Goal: Information Seeking & Learning: Learn about a topic

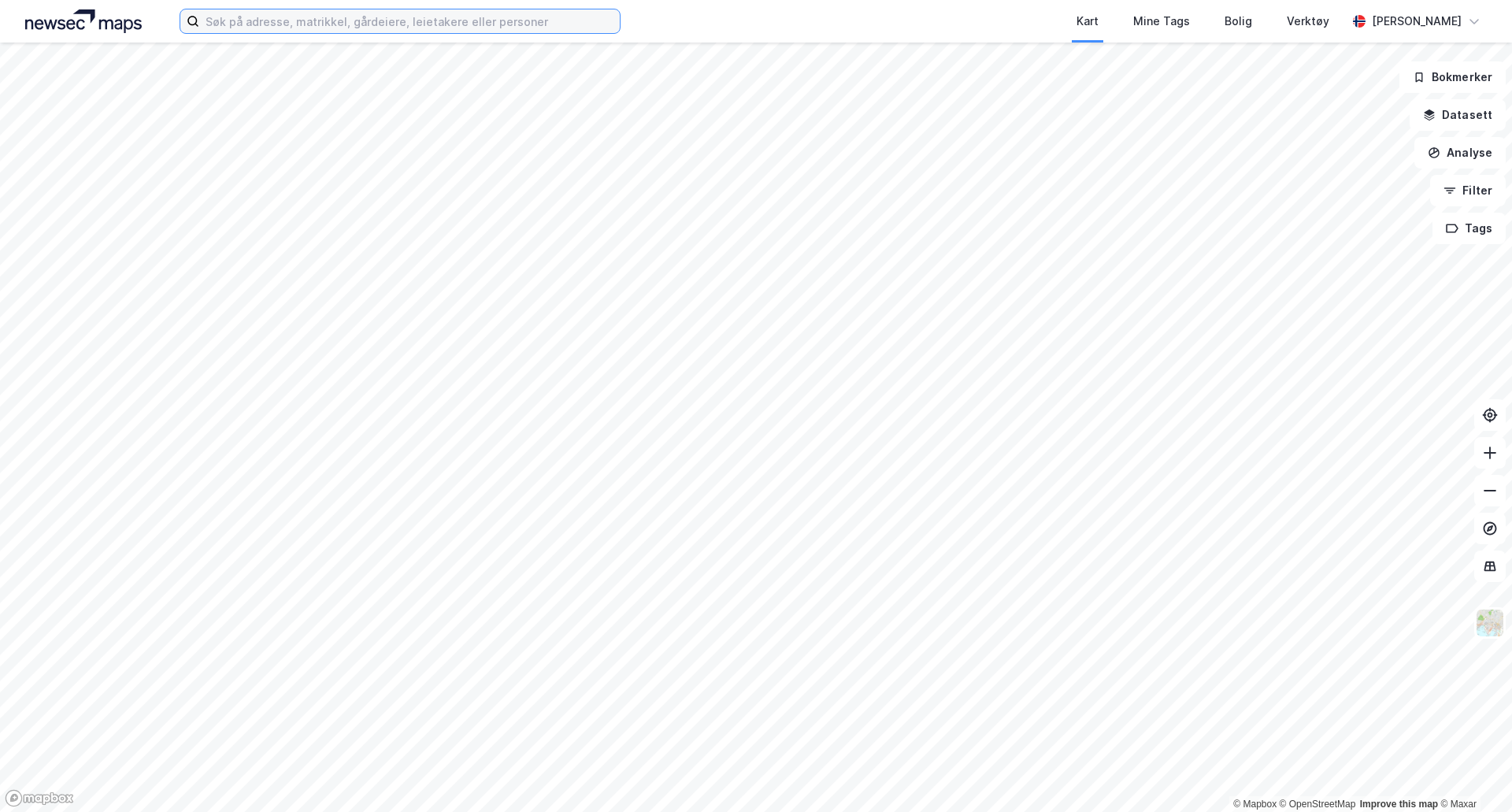
click at [295, 24] on input at bounding box center [410, 21] width 421 height 24
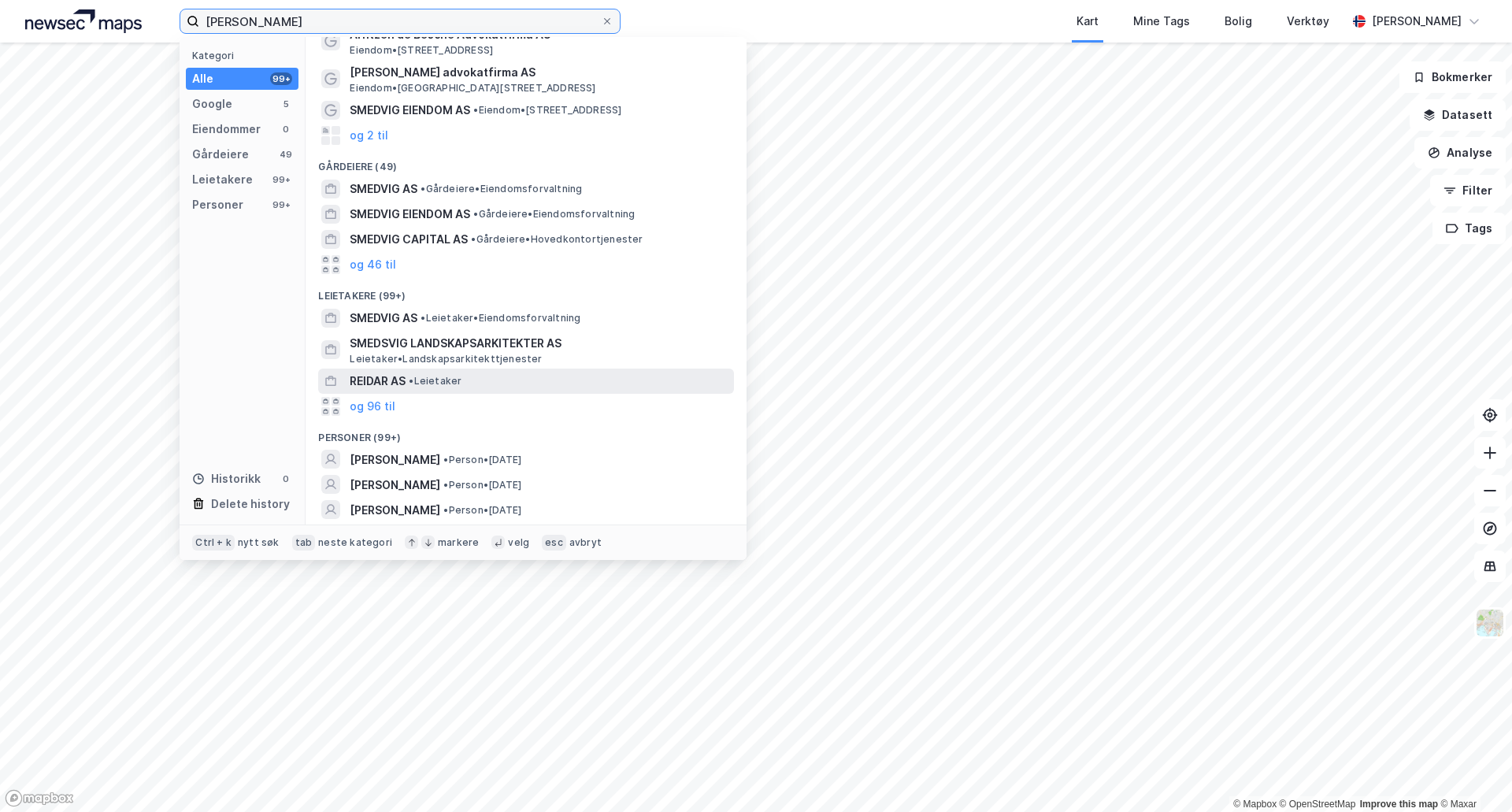
scroll to position [66, 0]
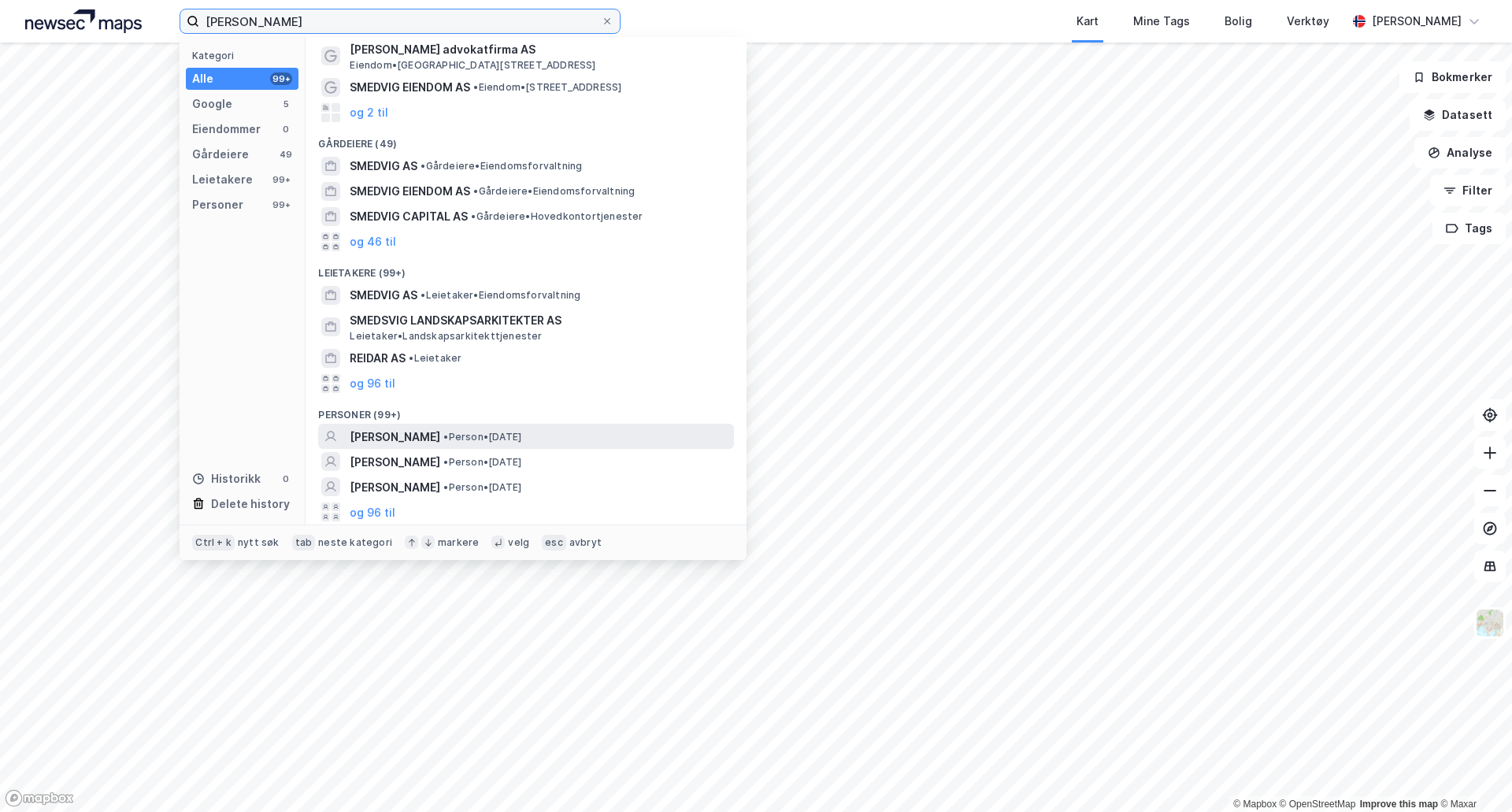
type input "[PERSON_NAME]"
click at [522, 431] on span "• Person • [DATE]" at bounding box center [482, 437] width 78 height 13
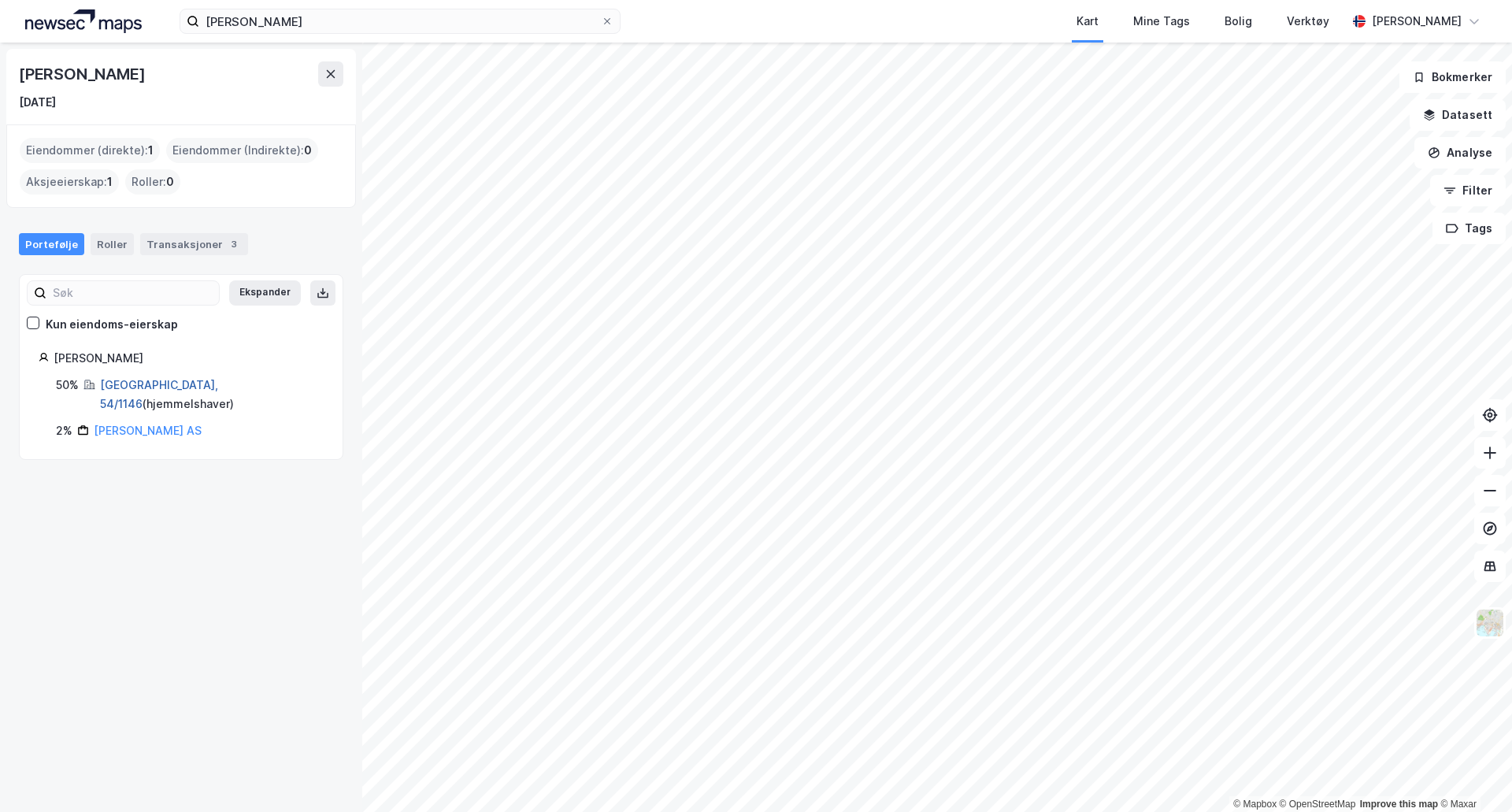
click at [166, 383] on link "[GEOGRAPHIC_DATA], 54/1146" at bounding box center [159, 394] width 118 height 32
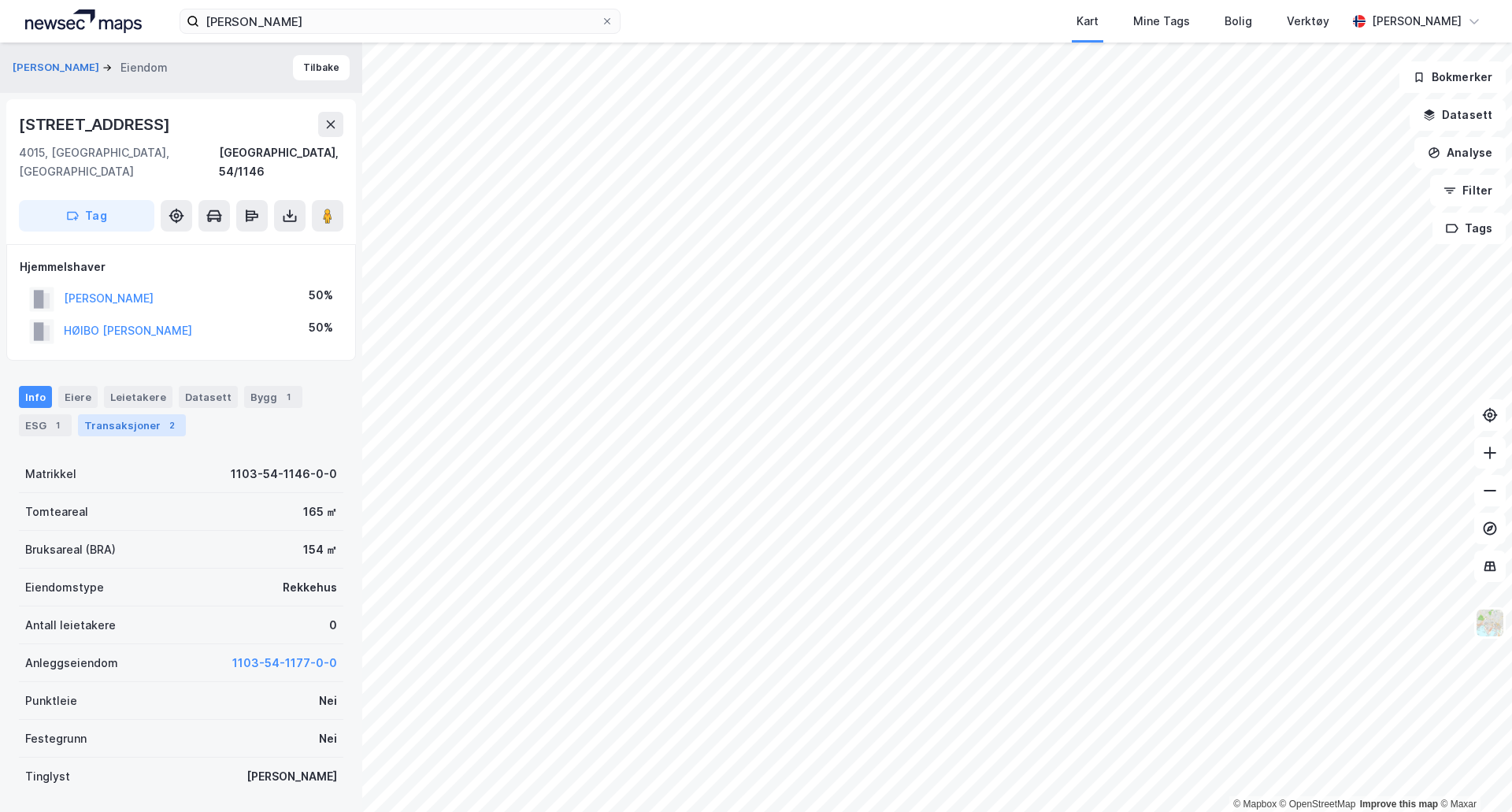
click at [145, 414] on div "Transaksjoner 2" at bounding box center [132, 425] width 108 height 22
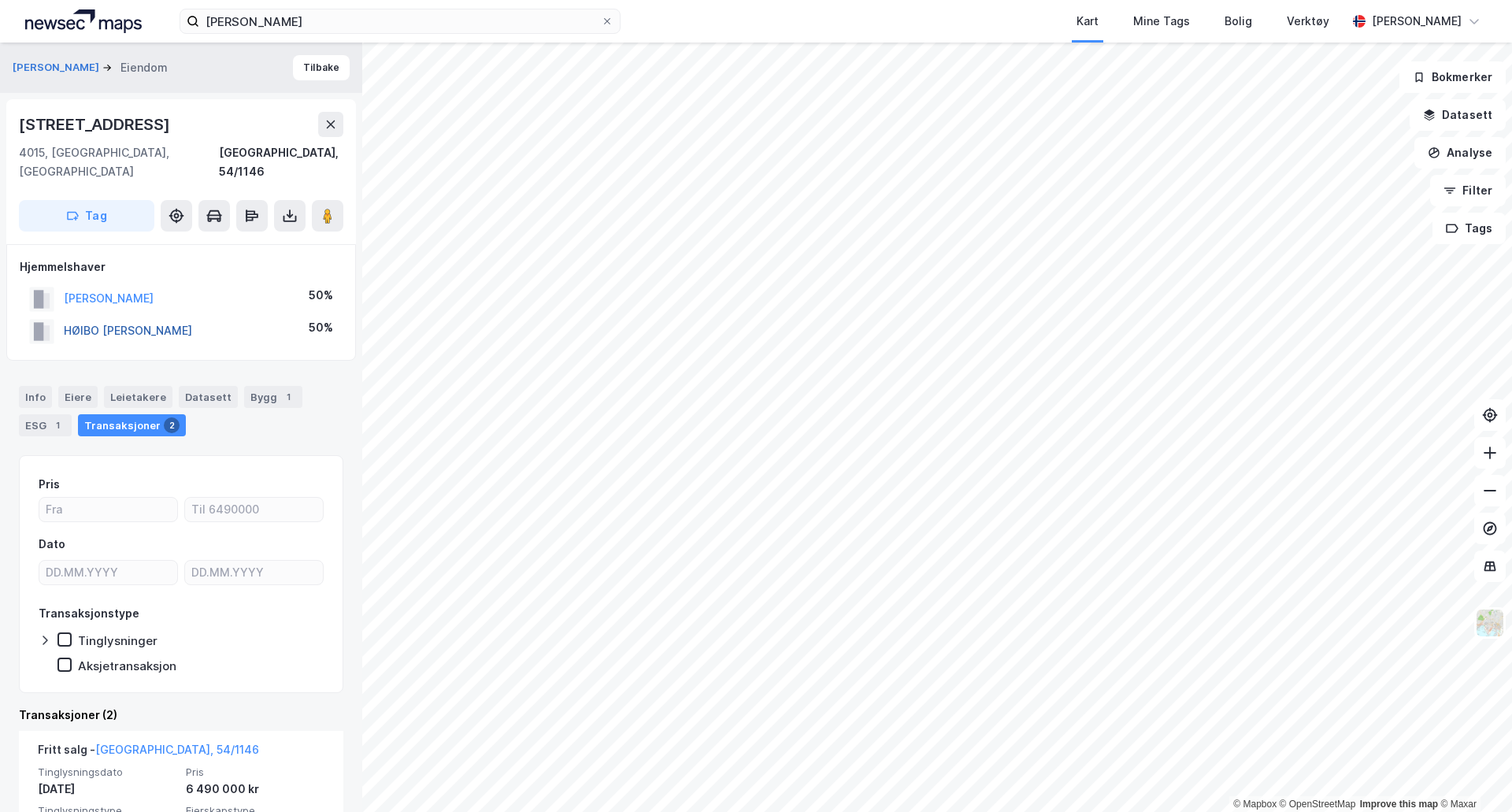
click at [0, 0] on button "HØIBO [PERSON_NAME]" at bounding box center [0, 0] width 0 height 0
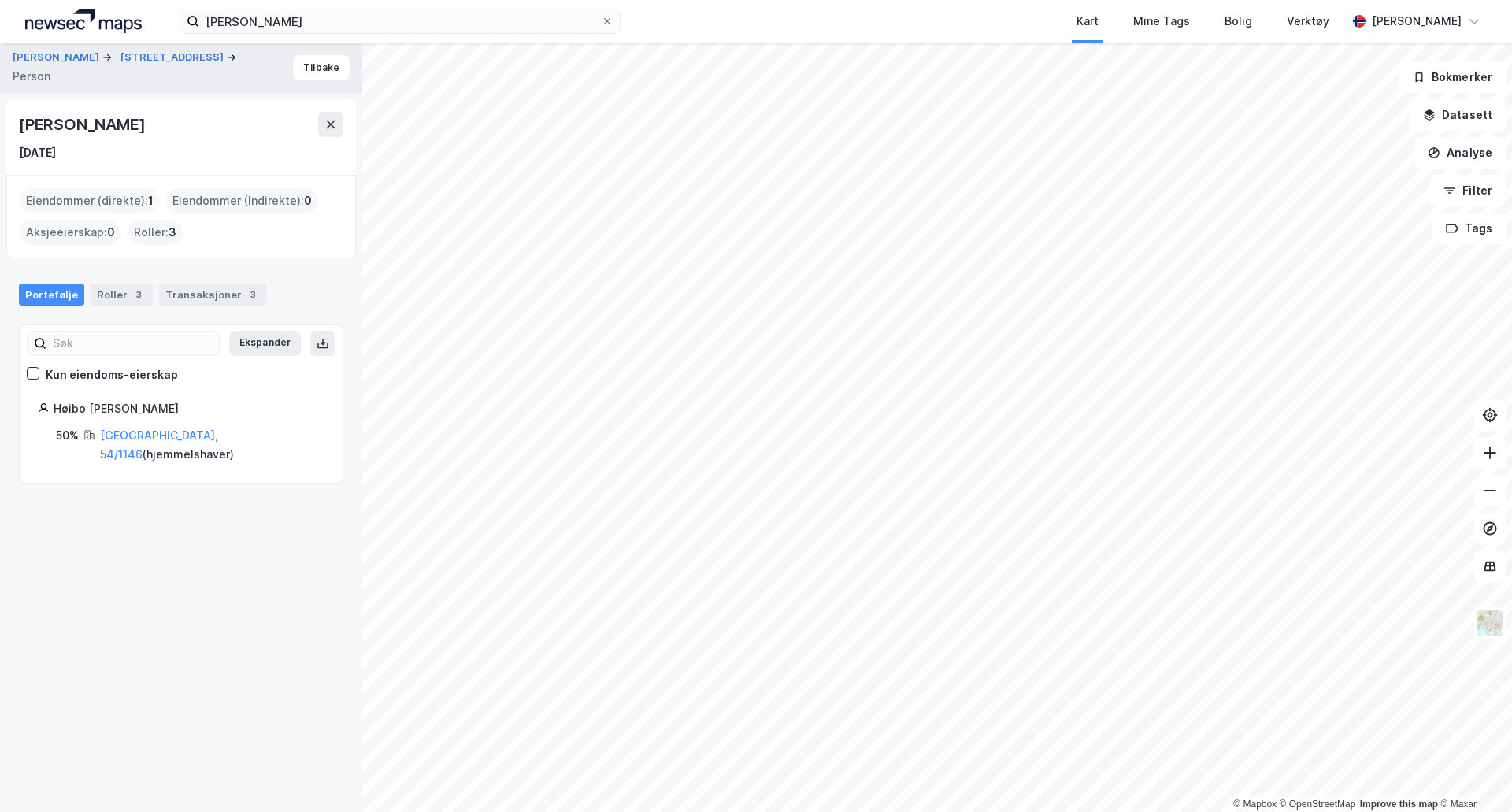
click at [47, 123] on div "[PERSON_NAME]" at bounding box center [84, 124] width 129 height 25
copy div "[PERSON_NAME]"
click at [223, 292] on div "Transaksjoner 3" at bounding box center [213, 295] width 108 height 22
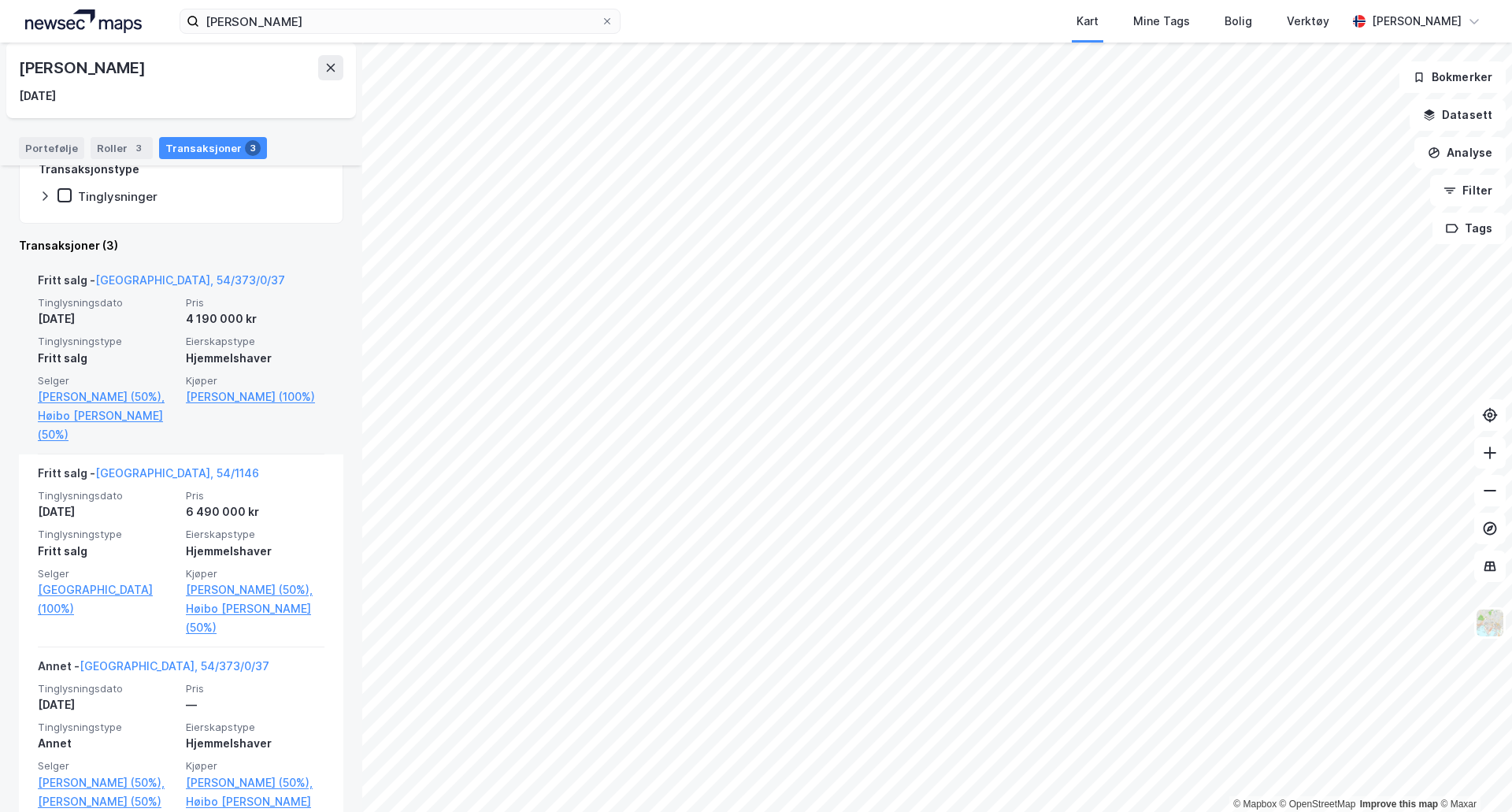
scroll to position [315, 0]
click at [182, 281] on link "[GEOGRAPHIC_DATA], 54/373/0/37" at bounding box center [190, 278] width 190 height 14
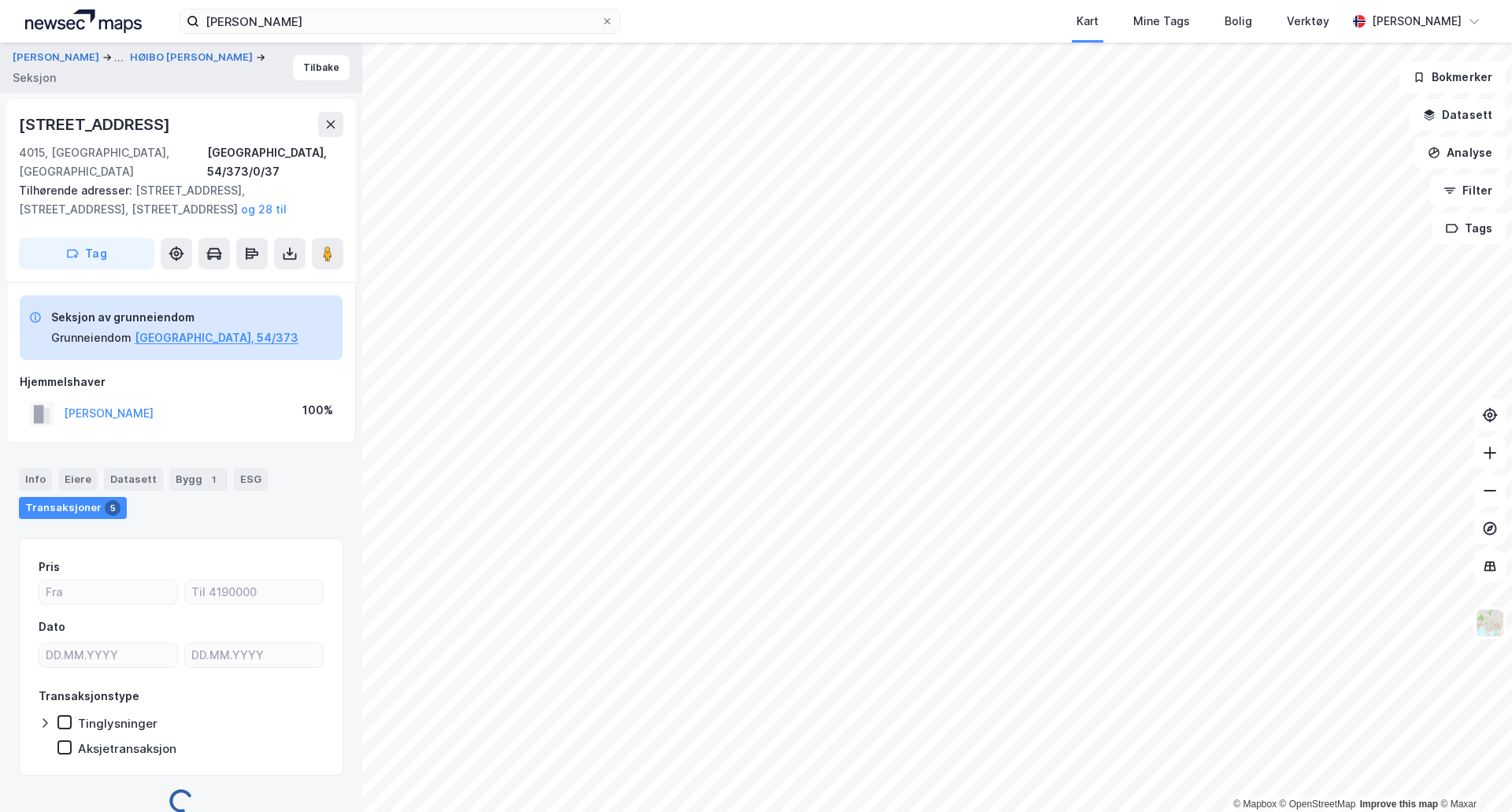
scroll to position [1, 0]
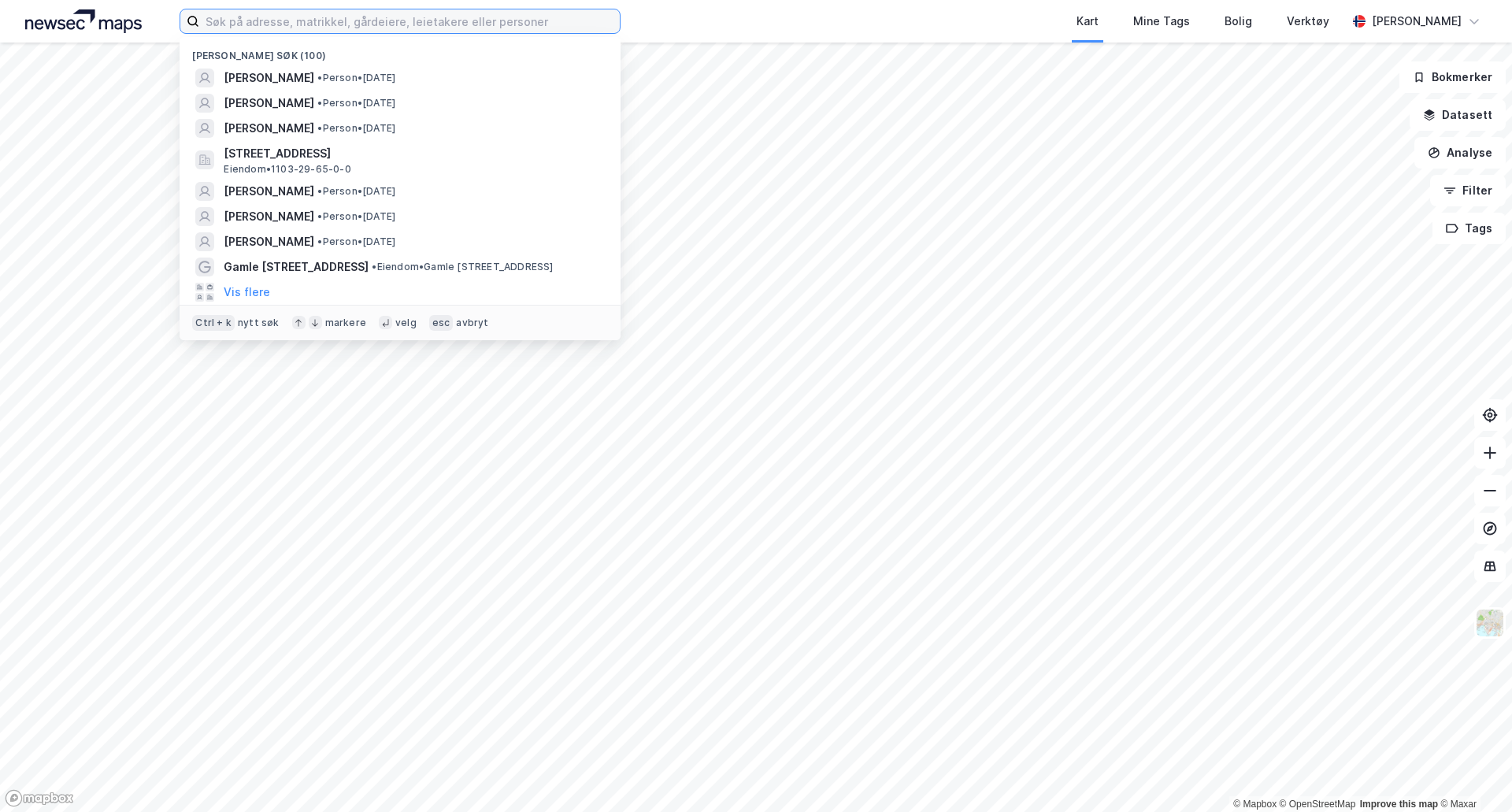
click at [260, 23] on input at bounding box center [410, 21] width 421 height 24
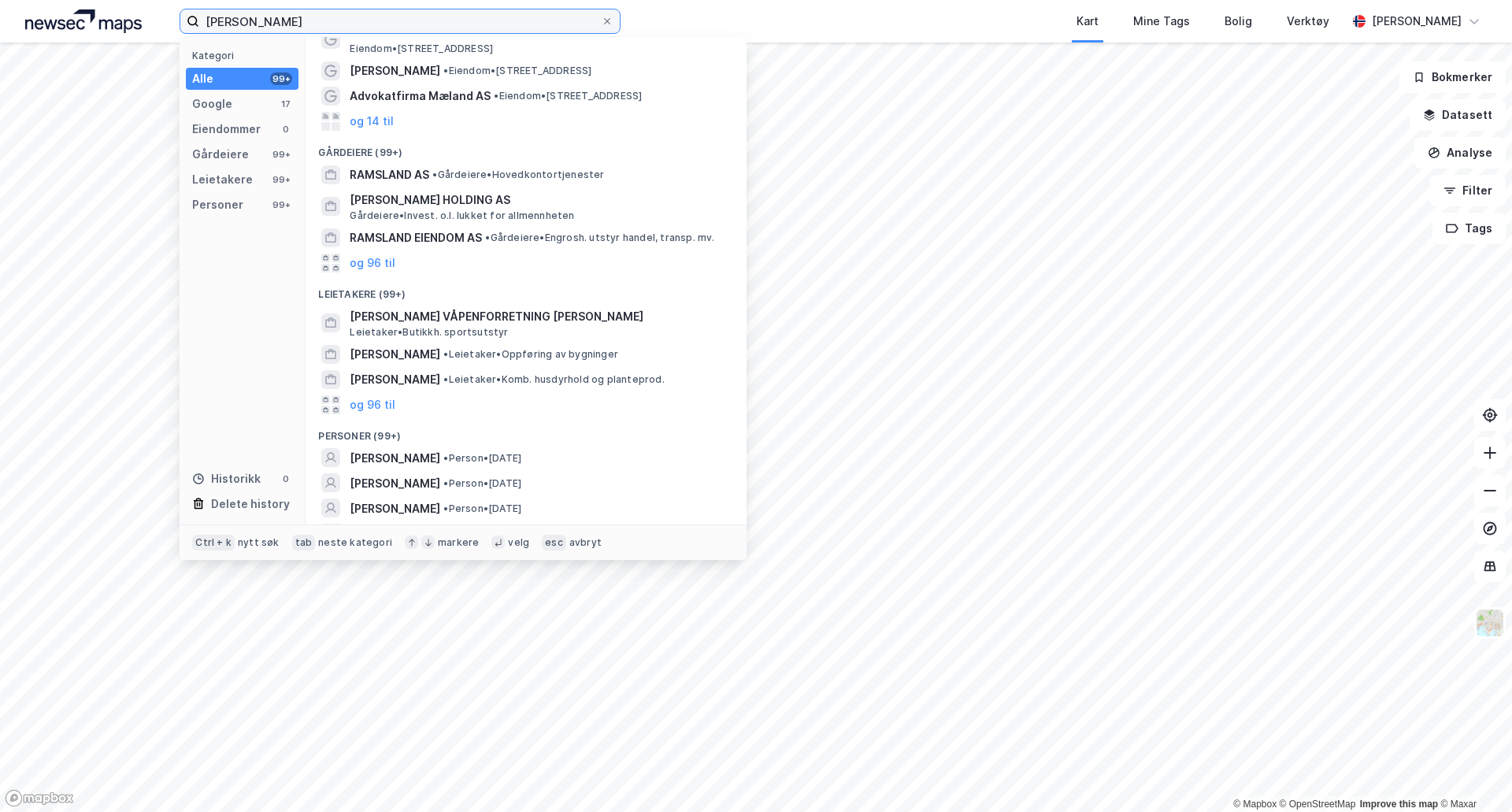
scroll to position [66, 0]
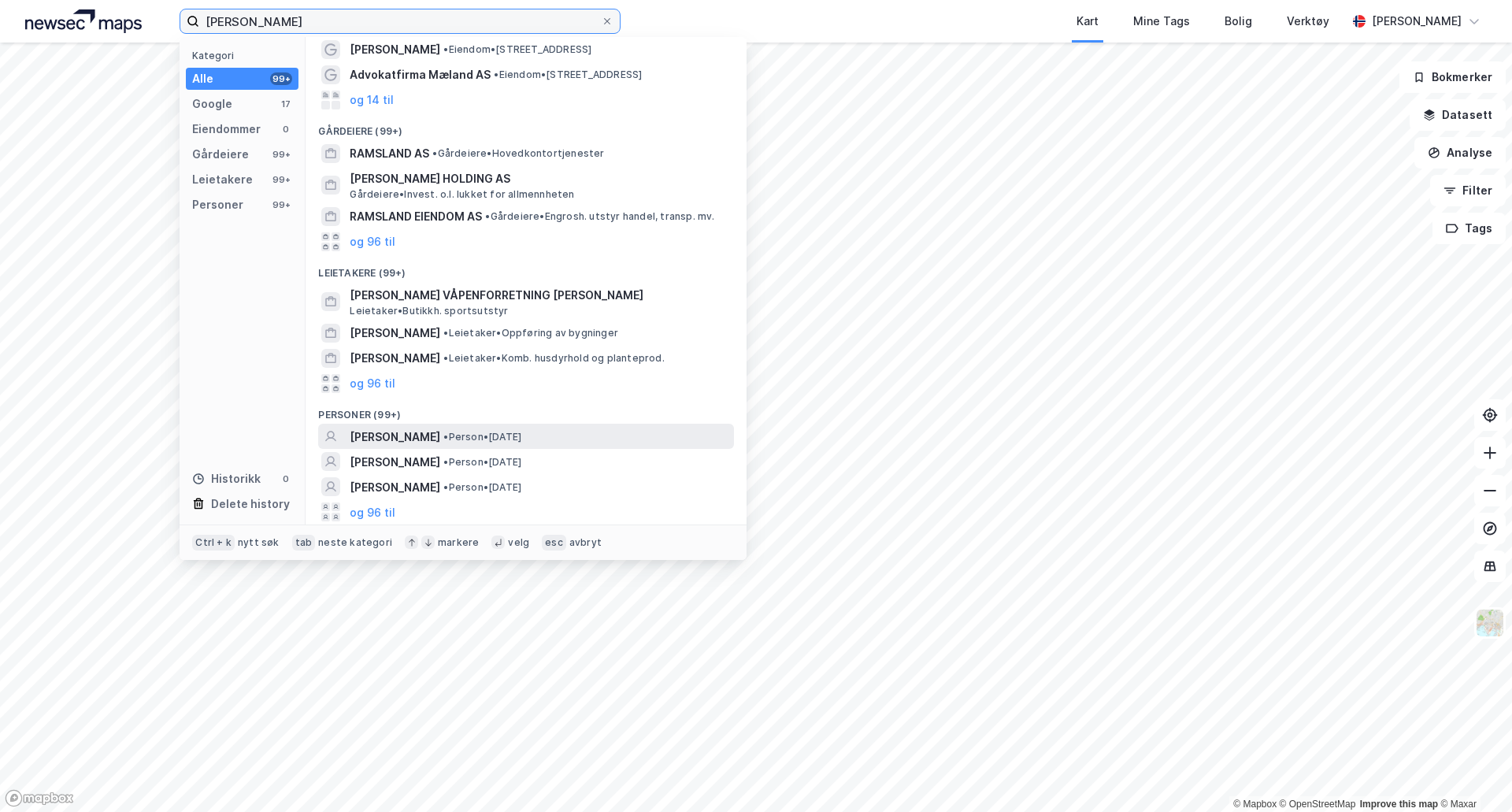
type input "[PERSON_NAME]"
click at [555, 429] on div "[PERSON_NAME] • Person • [DATE]" at bounding box center [540, 437] width 381 height 19
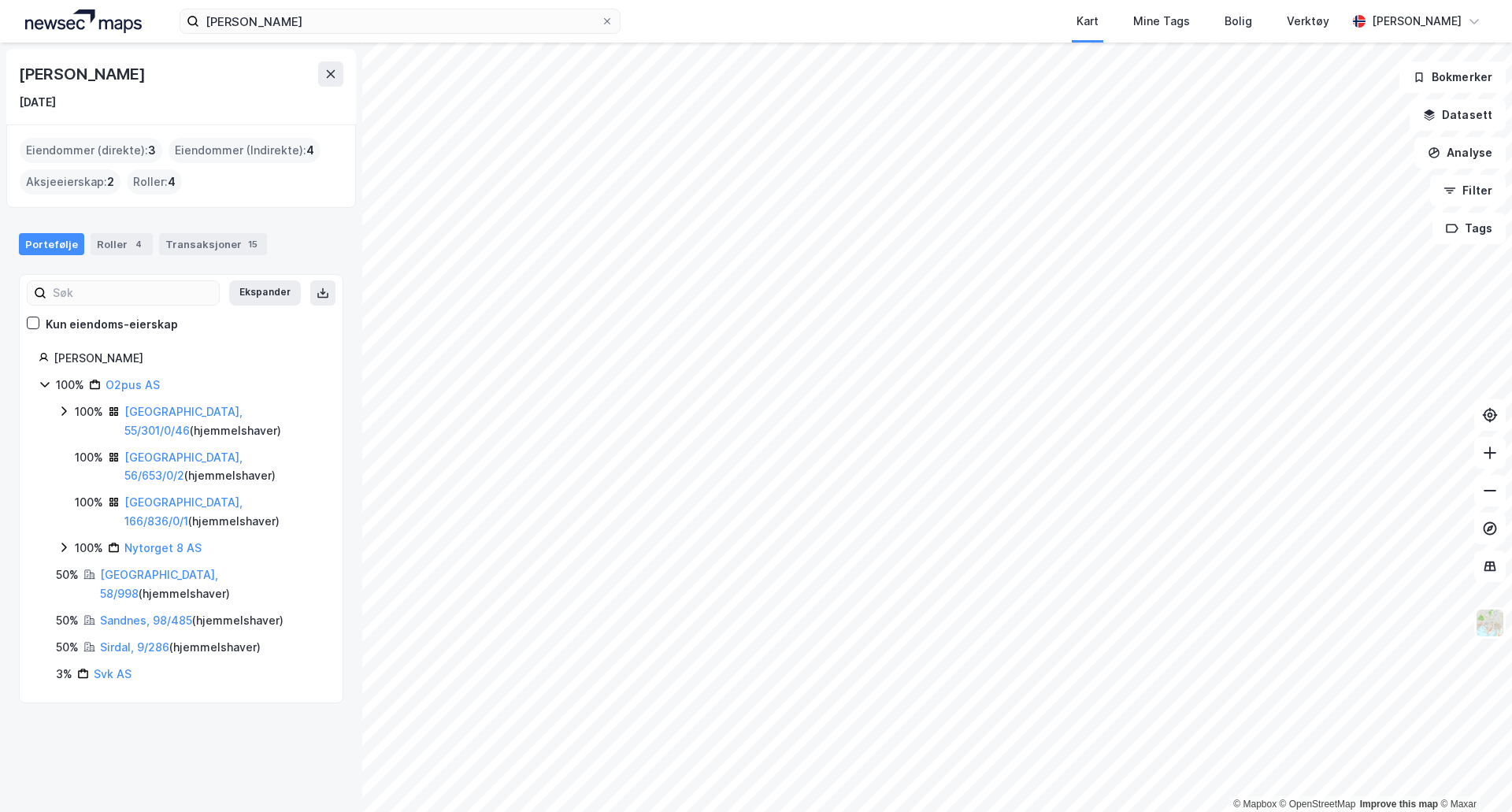
click at [52, 387] on div "100% O2pus AS" at bounding box center [181, 385] width 285 height 19
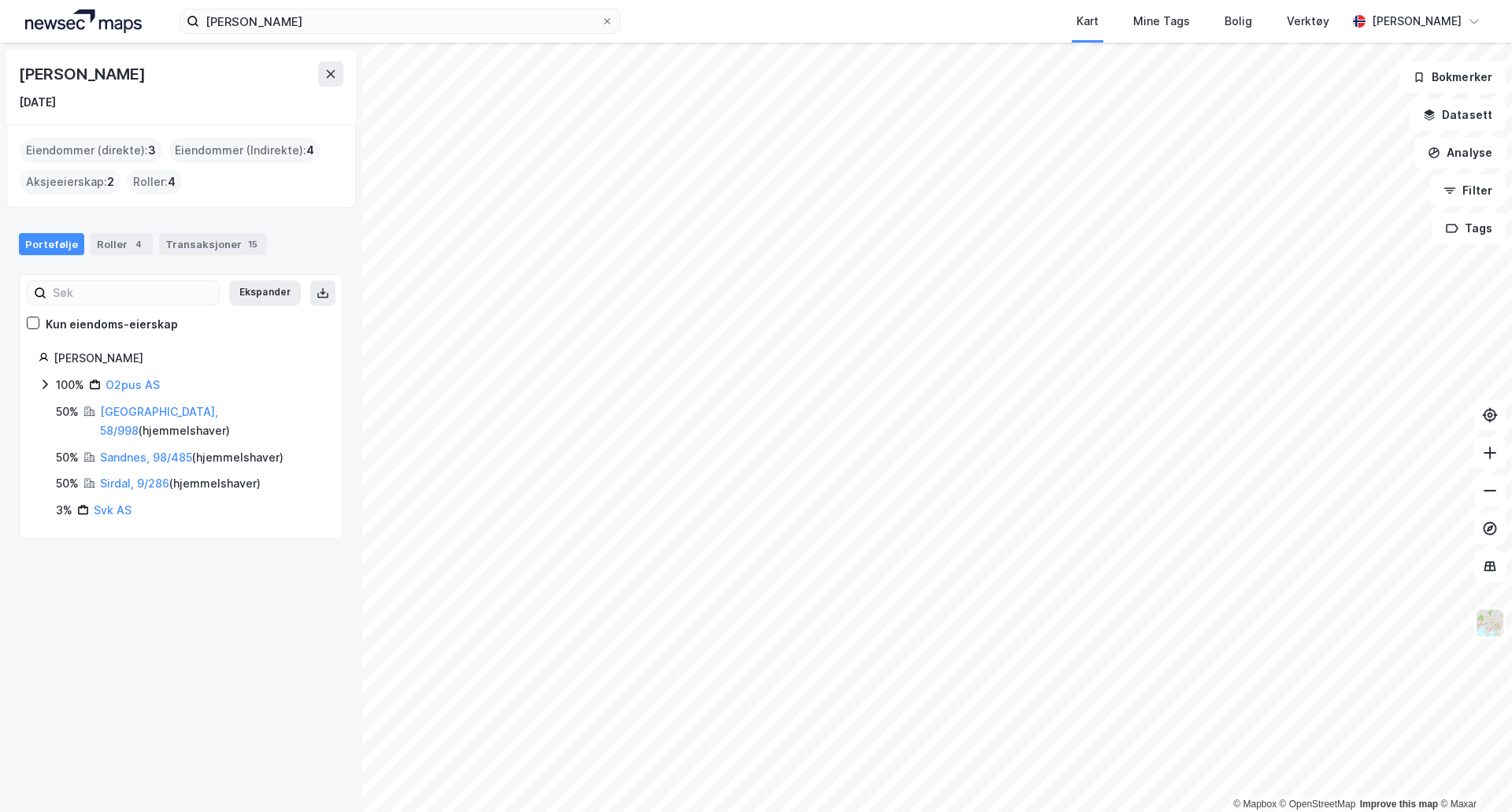
click at [52, 387] on div "100% O2pus AS" at bounding box center [181, 385] width 285 height 19
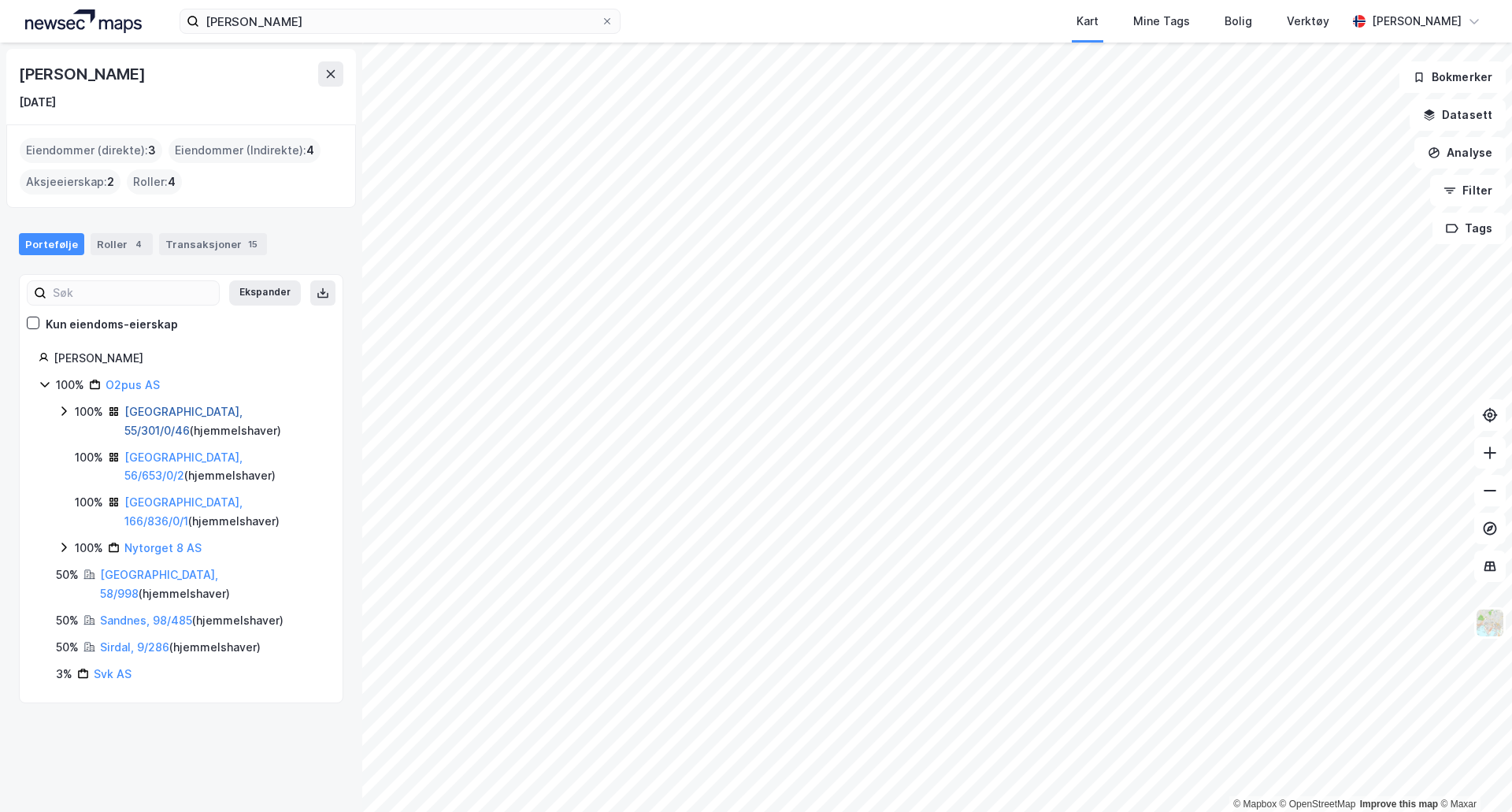
click at [164, 415] on link "[GEOGRAPHIC_DATA], 55/301/0/46" at bounding box center [183, 421] width 118 height 32
click at [164, 504] on link "[GEOGRAPHIC_DATA], 166/836/0/1" at bounding box center [183, 511] width 118 height 32
click at [171, 573] on link "[GEOGRAPHIC_DATA], 58/998" at bounding box center [159, 584] width 118 height 32
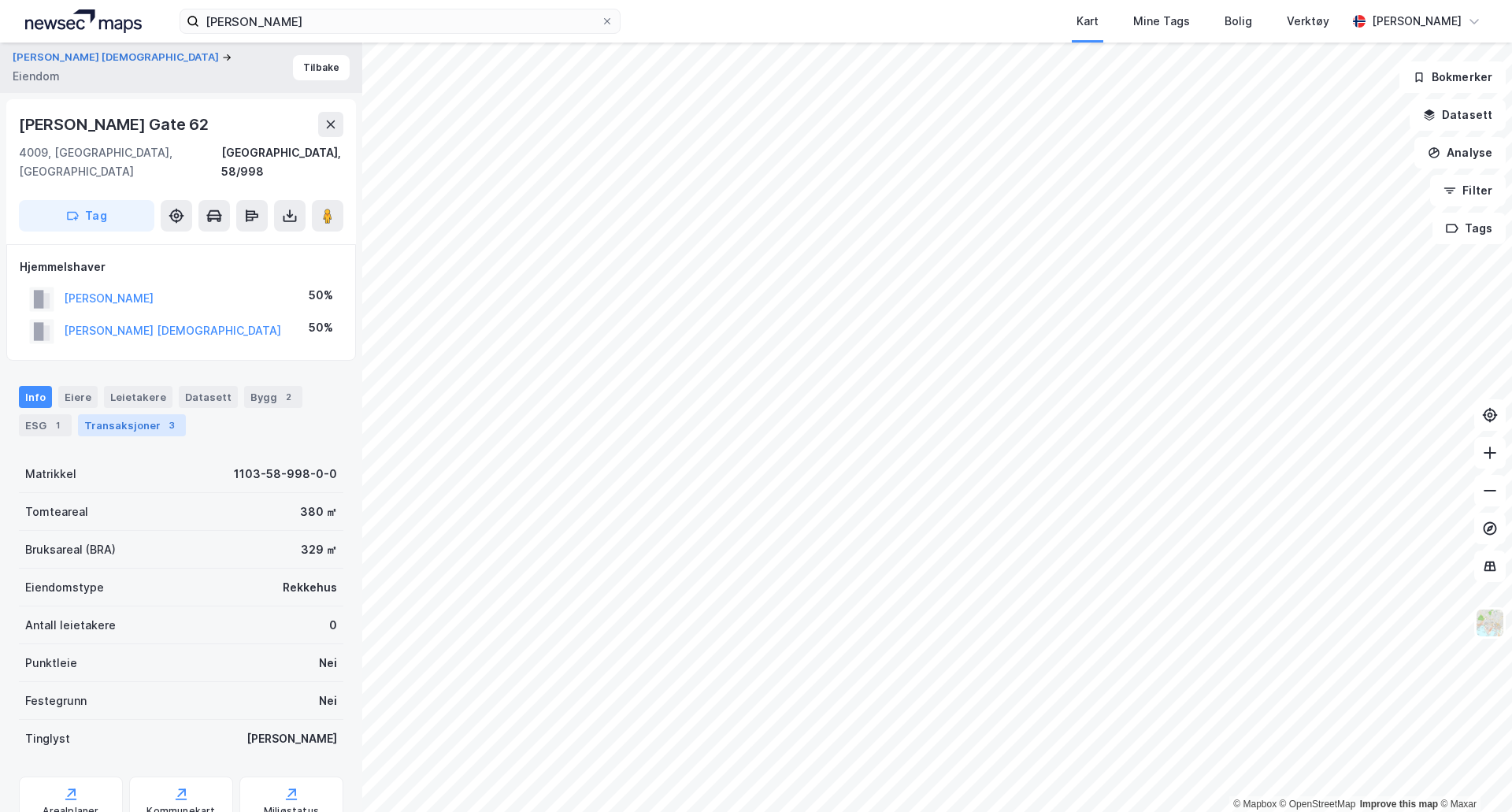
click at [156, 414] on div "Transaksjoner 3" at bounding box center [132, 425] width 108 height 22
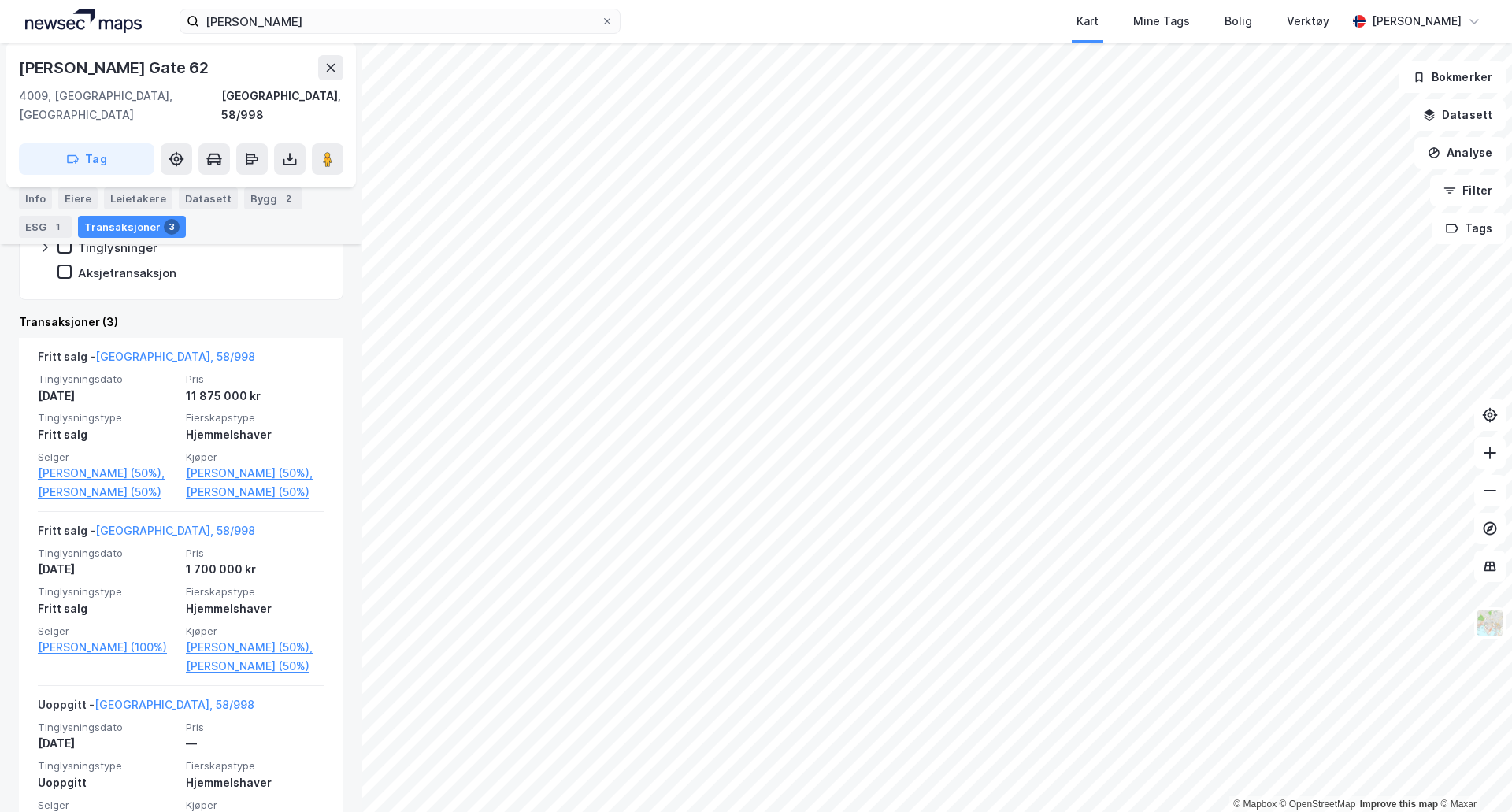
scroll to position [394, 0]
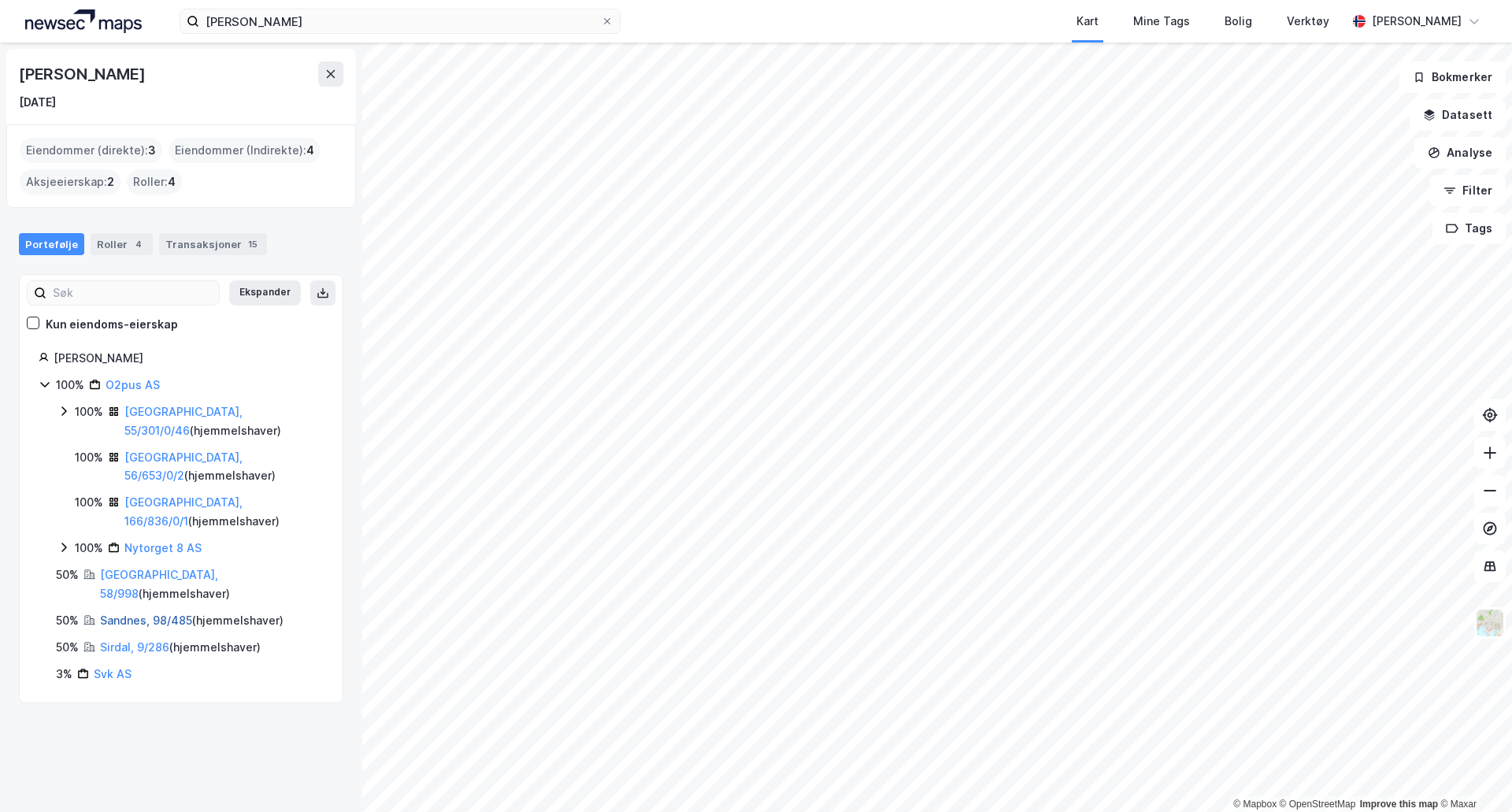
click at [156, 614] on link "Sandnes, 98/485" at bounding box center [146, 621] width 92 height 14
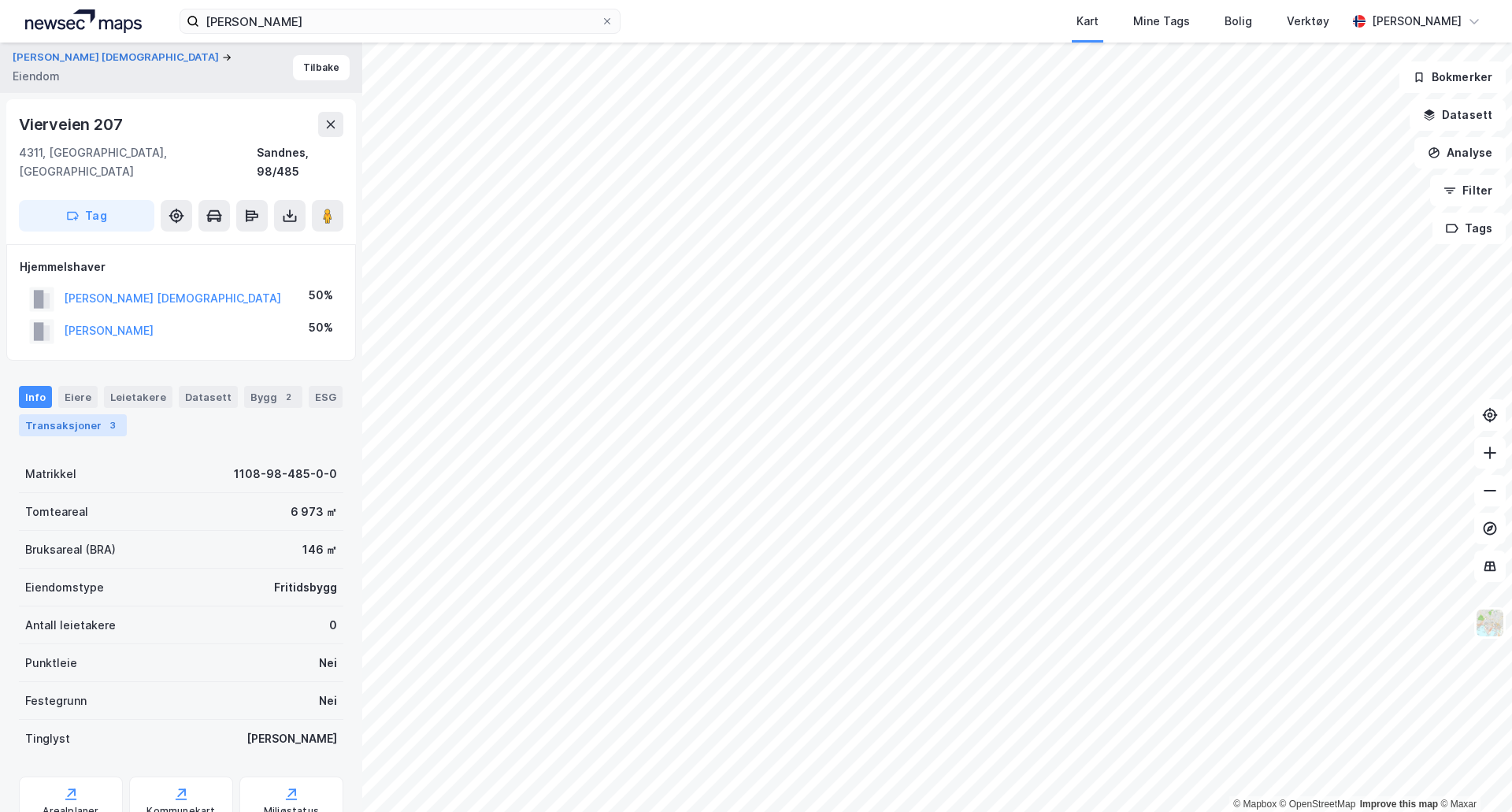
click at [100, 414] on div "Transaksjoner 3" at bounding box center [73, 425] width 108 height 22
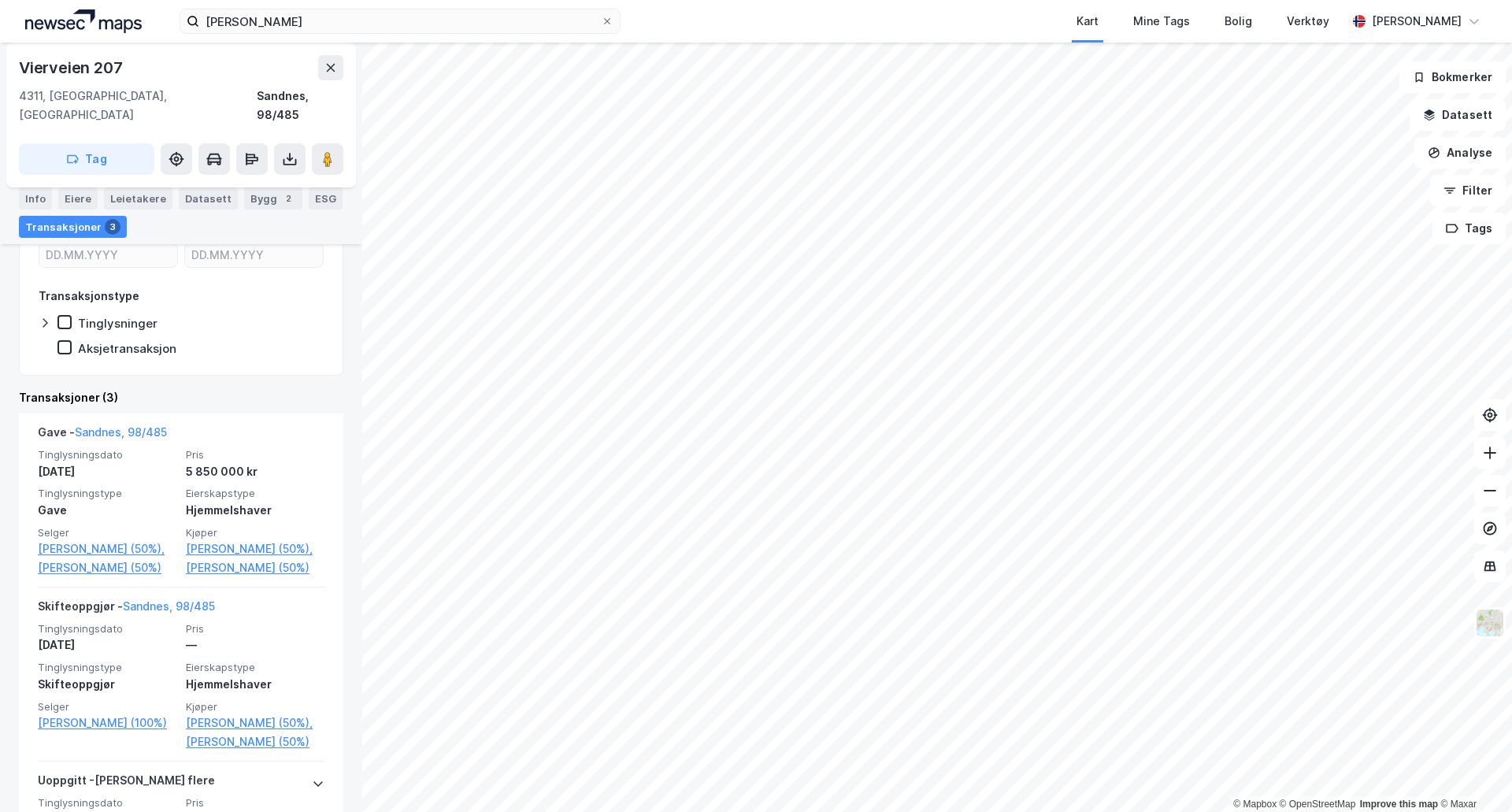
scroll to position [237, 0]
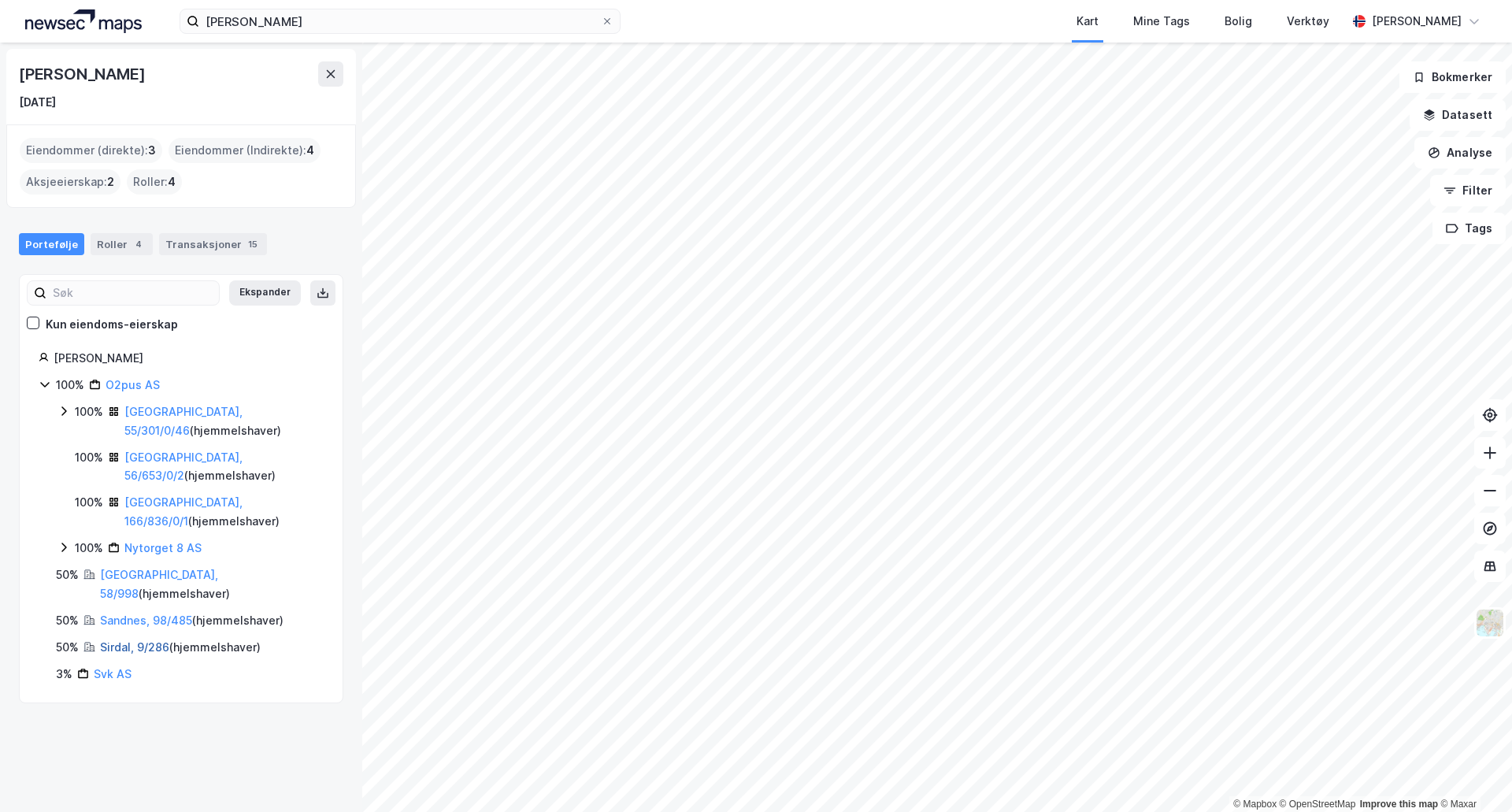
click at [135, 641] on link "Sirdal, 9/286" at bounding box center [134, 647] width 69 height 14
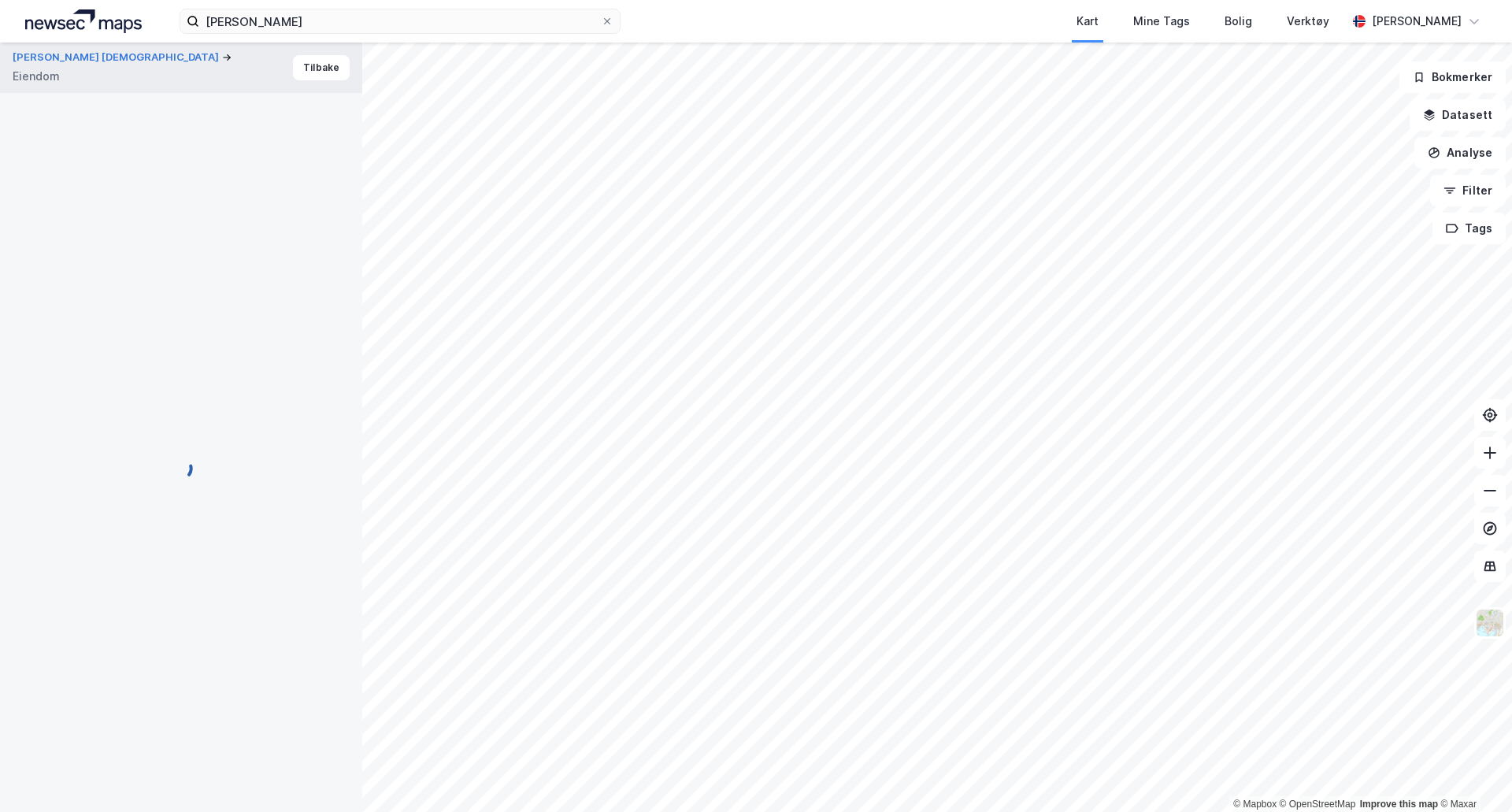
scroll to position [111, 0]
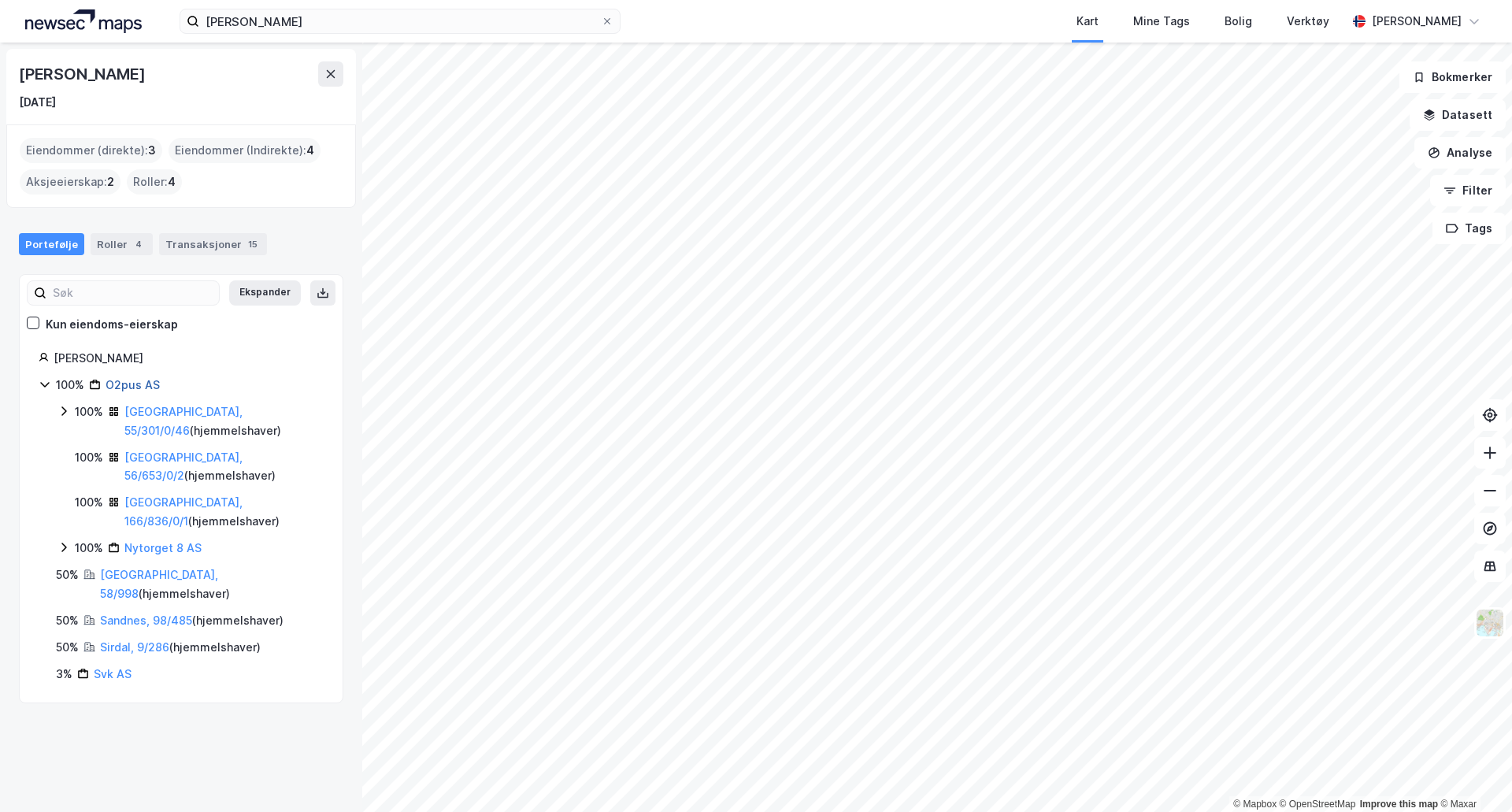
click at [142, 388] on link "O2pus AS" at bounding box center [133, 385] width 54 height 14
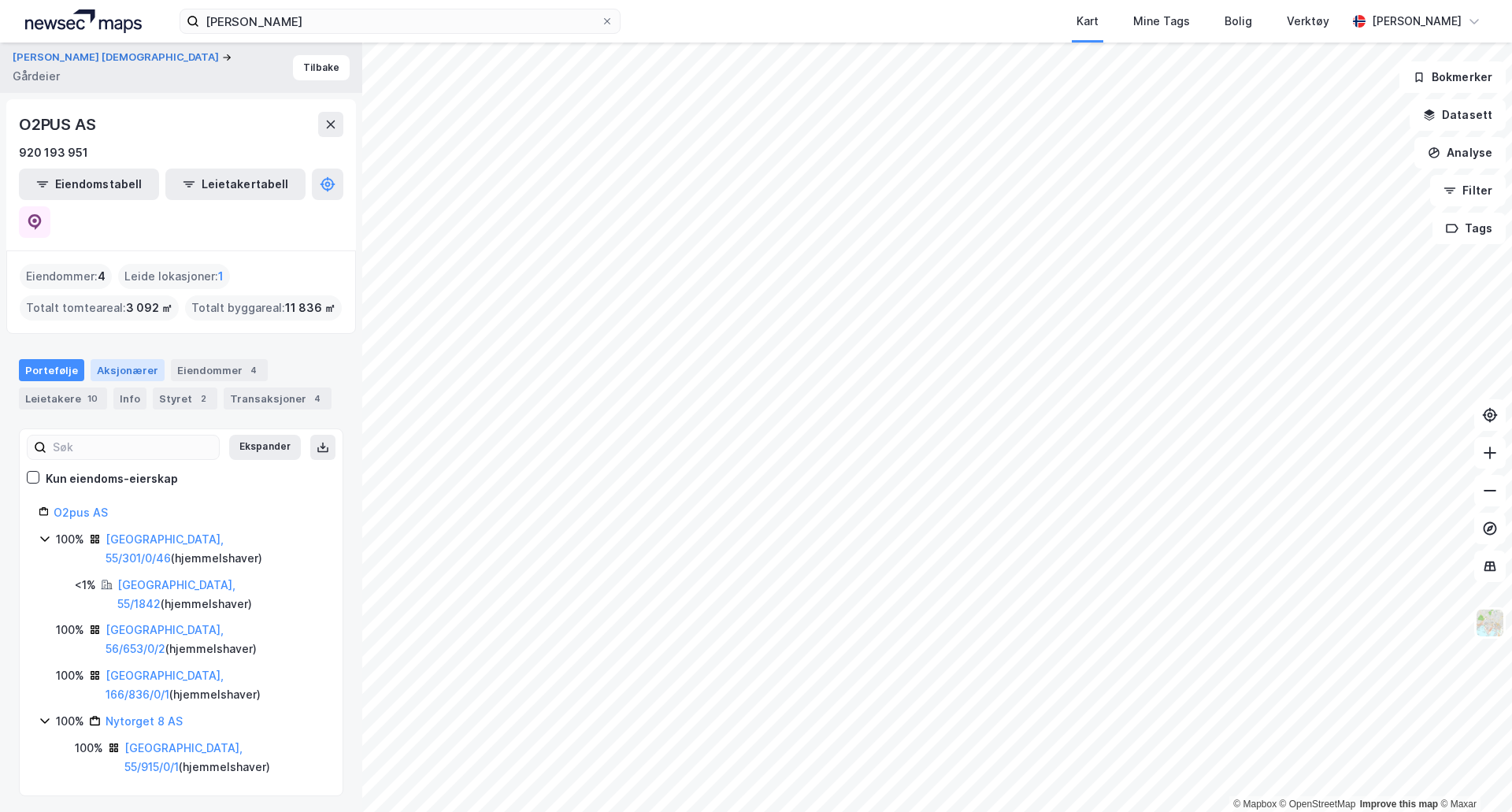
click at [108, 359] on div "Aksjonærer" at bounding box center [127, 370] width 74 height 22
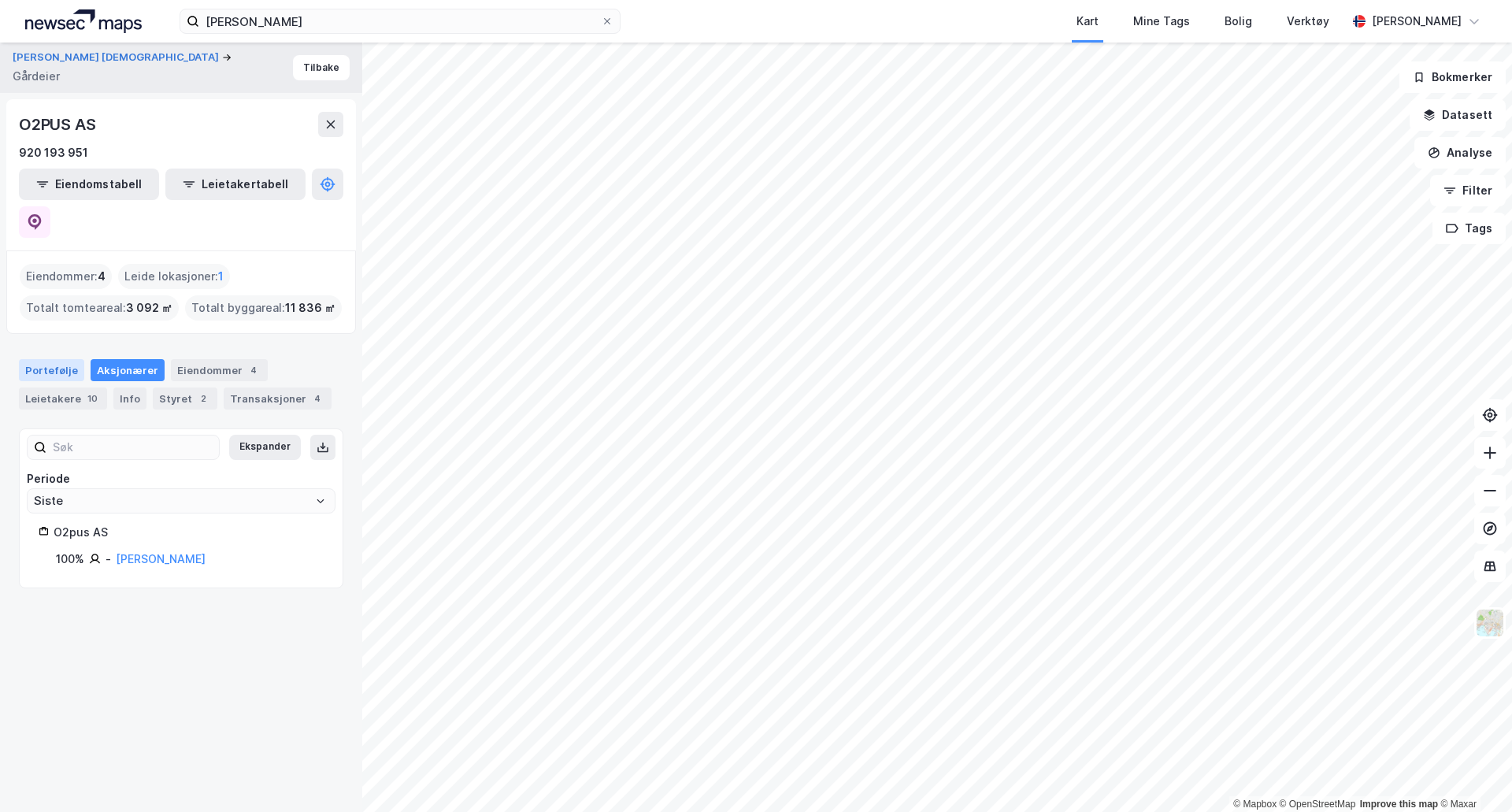
click at [26, 359] on div "Portefølje" at bounding box center [52, 370] width 65 height 22
